Goal: Book appointment/travel/reservation

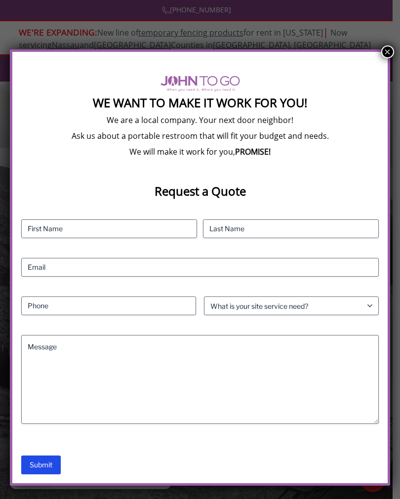
click at [388, 46] on button "×" at bounding box center [387, 51] width 13 height 13
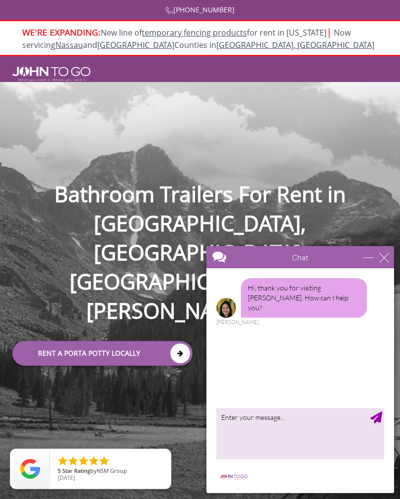
click at [137, 341] on link "Rent a Porta Potty Locally" at bounding box center [102, 353] width 180 height 25
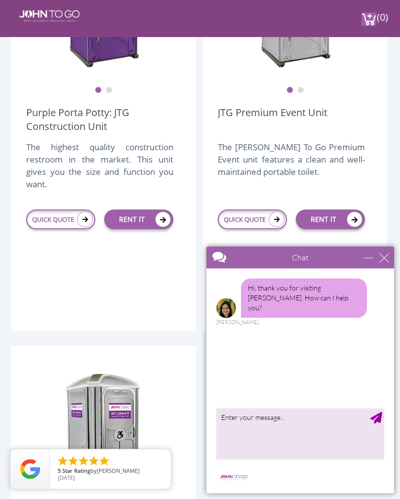
scroll to position [399, 0]
click at [264, 216] on link "QUICK QUOTE" at bounding box center [252, 219] width 69 height 20
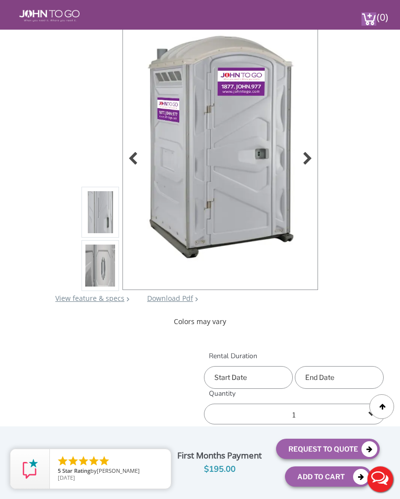
scroll to position [99, 0]
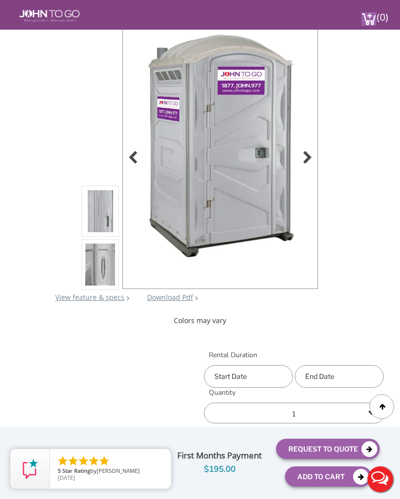
click at [308, 153] on div at bounding box center [305, 159] width 14 height 14
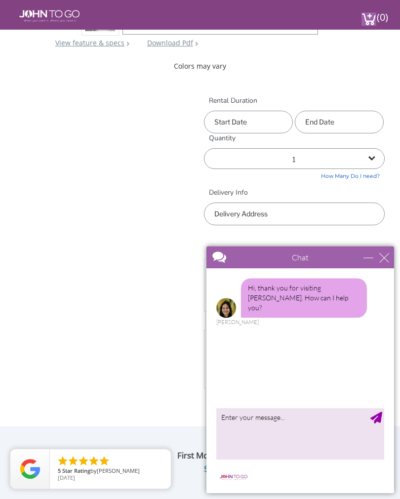
scroll to position [352, 0]
click at [256, 120] on input "text" at bounding box center [248, 123] width 89 height 23
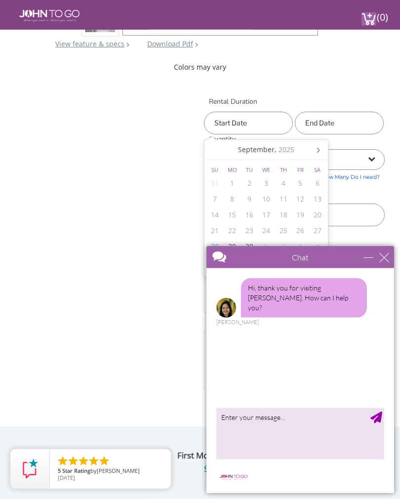
click at [315, 149] on icon at bounding box center [318, 150] width 16 height 16
click at [303, 214] on div "17" at bounding box center [300, 215] width 17 height 16
type input "10/17/2025"
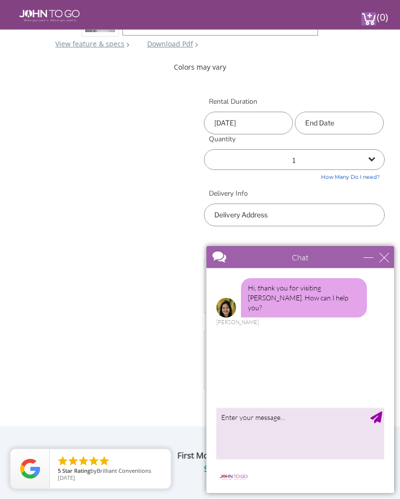
click at [339, 120] on input "text" at bounding box center [339, 123] width 89 height 23
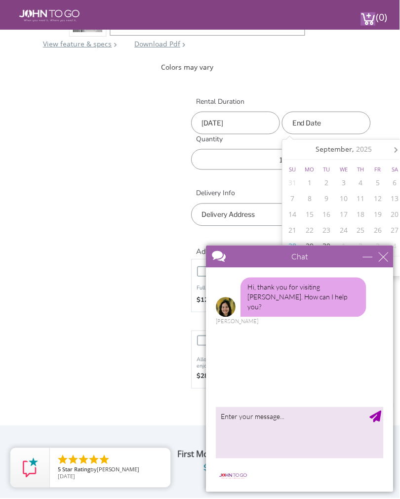
scroll to position [352, 18]
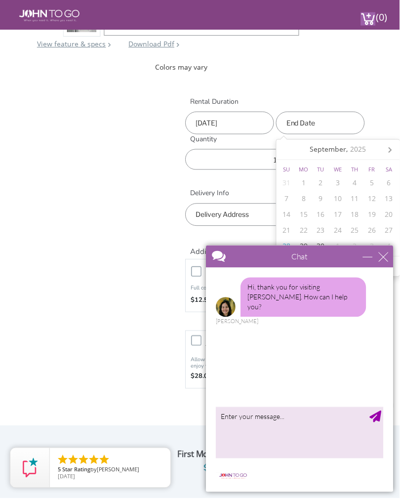
click at [399, 146] on nav "September, 2025" at bounding box center [338, 150] width 123 height 20
click at [387, 145] on icon at bounding box center [391, 150] width 16 height 16
click at [286, 229] on div "19" at bounding box center [287, 231] width 17 height 16
type input "10/19/2025"
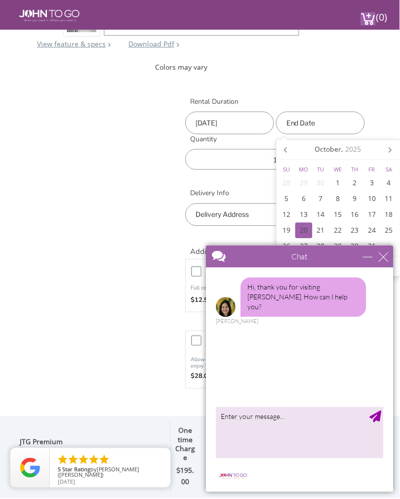
click at [304, 231] on div "20" at bounding box center [304, 231] width 17 height 16
type input "10/20/2025"
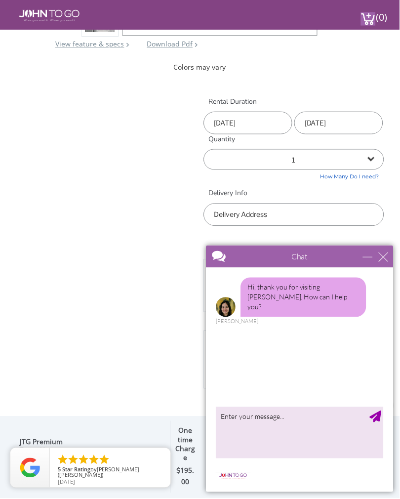
scroll to position [352, 0]
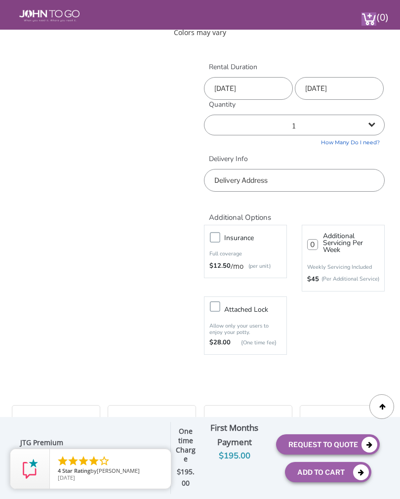
click at [287, 179] on input "text" at bounding box center [294, 180] width 181 height 23
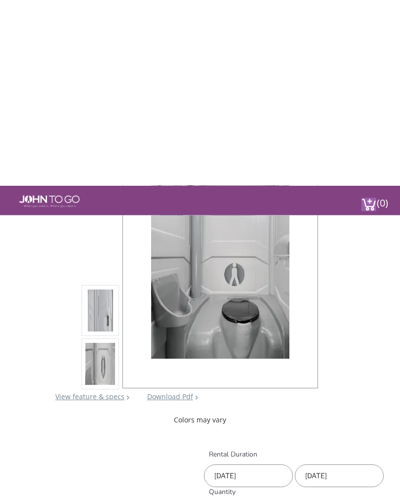
scroll to position [186, 0]
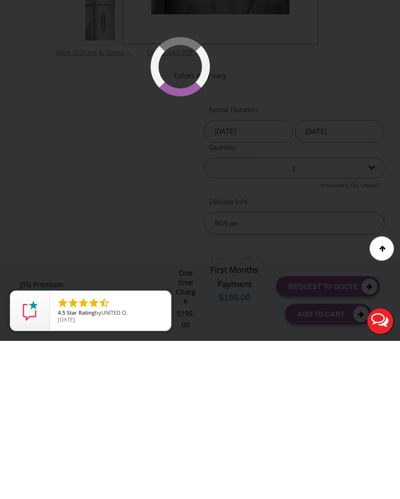
type input "905 Pepperidge Drive, Newton, NJ, USA"
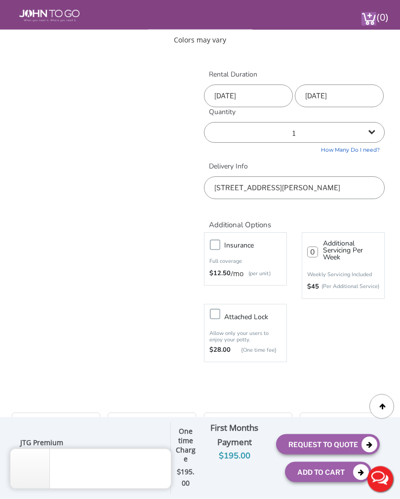
scroll to position [379, 0]
click at [367, 447] on icon at bounding box center [369, 445] width 16 height 16
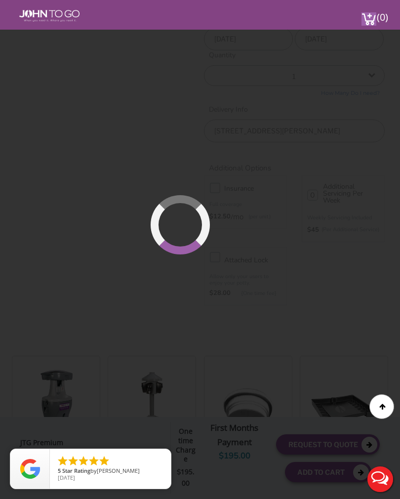
scroll to position [448, 0]
